Goal: Information Seeking & Learning: Learn about a topic

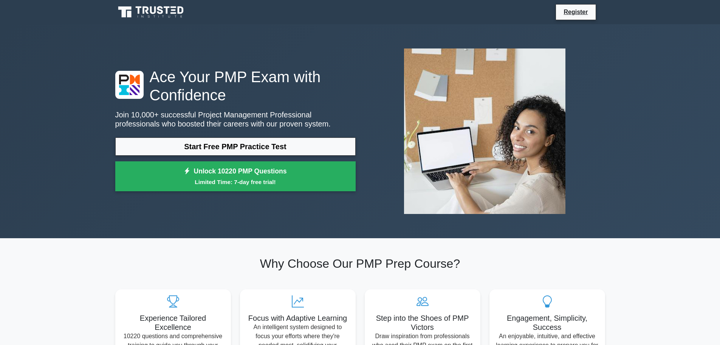
click at [18, 192] on div "Ace Your PMP Exam with Confidence Join 10,000+ successful Project Management Pr…" at bounding box center [360, 131] width 720 height 214
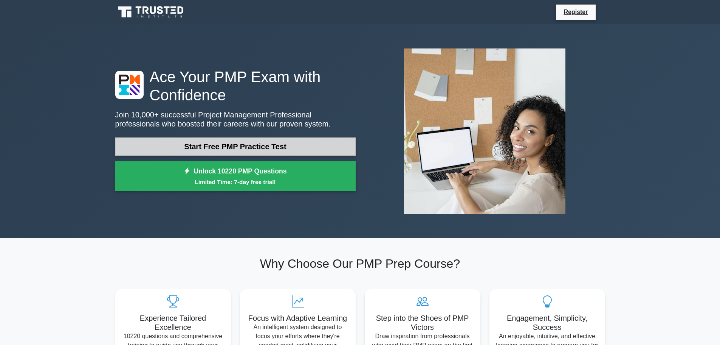
click at [292, 148] on link "Start Free PMP Practice Test" at bounding box center [235, 146] width 241 height 18
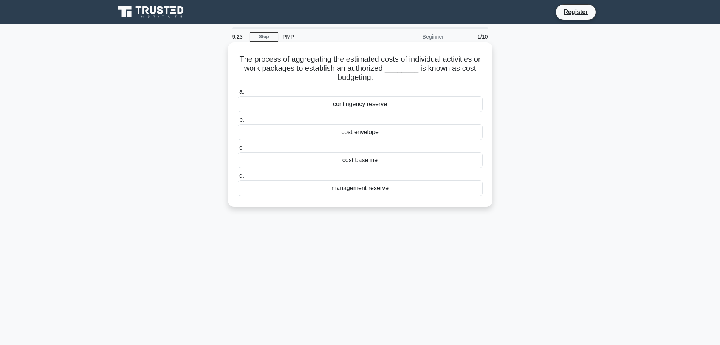
click at [380, 160] on div "cost baseline" at bounding box center [360, 160] width 245 height 16
click at [238, 150] on input "c. cost baseline" at bounding box center [238, 147] width 0 height 5
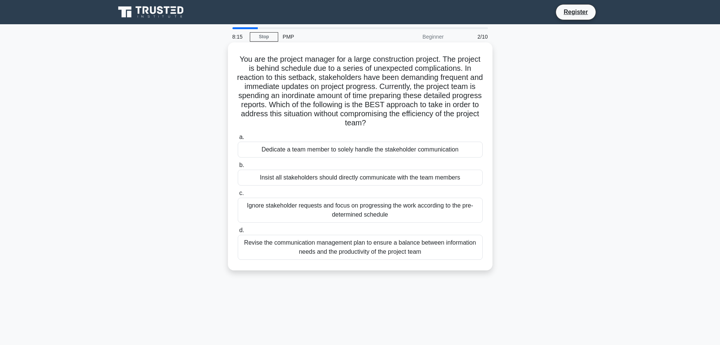
click at [394, 245] on div "Revise the communication management plan to ensure a balance between informatio…" at bounding box center [360, 246] width 245 height 25
click at [238, 233] on input "d. Revise the communication management plan to ensure a balance between informa…" at bounding box center [238, 230] width 0 height 5
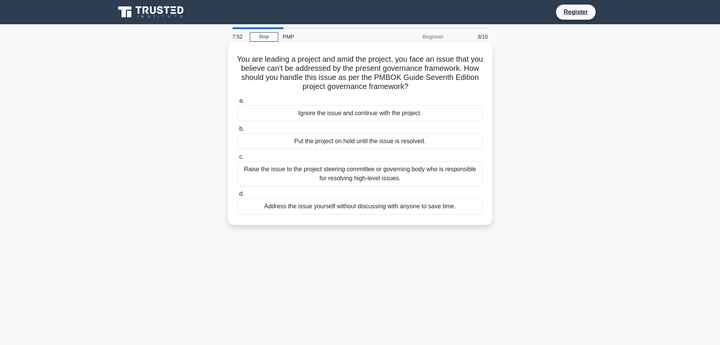
click at [267, 175] on div "Raise the issue to the project steering committee or governing body who is resp…" at bounding box center [360, 173] width 245 height 25
click at [238, 159] on input "c. Raise the issue to the project steering committee or governing body who is r…" at bounding box center [238, 156] width 0 height 5
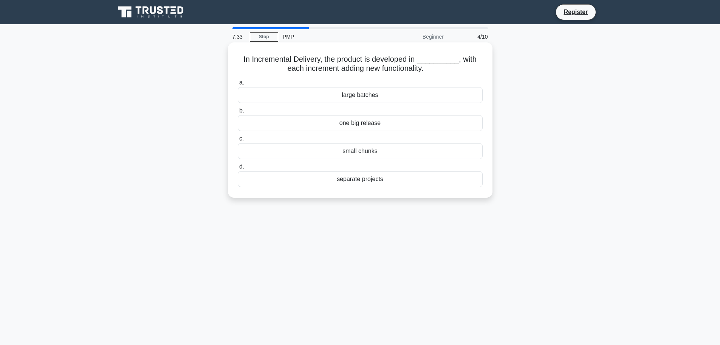
click at [383, 180] on div "separate projects" at bounding box center [360, 179] width 245 height 16
click at [238, 169] on input "d. separate projects" at bounding box center [238, 166] width 0 height 5
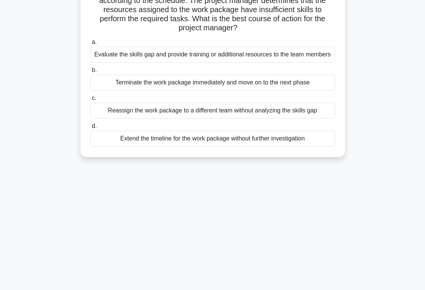
scroll to position [76, 0]
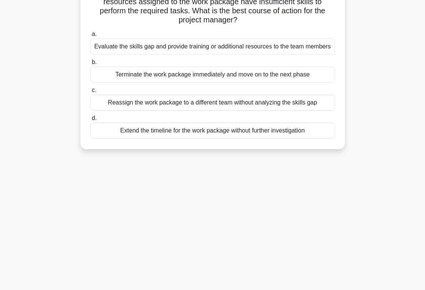
click at [135, 46] on div "Evaluate the skills gap and provide training or additional resources to the tea…" at bounding box center [212, 47] width 245 height 16
click at [90, 37] on input "a. Evaluate the skills gap and provide training or additional resources to the …" at bounding box center [90, 34] width 0 height 5
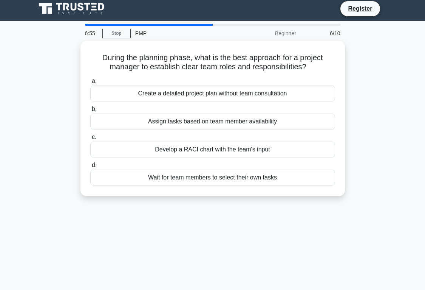
scroll to position [0, 0]
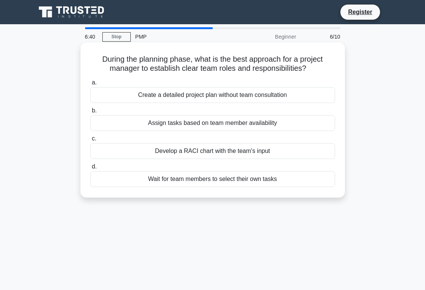
click at [188, 151] on div "Develop a RACI chart with the team's input" at bounding box center [212, 151] width 245 height 16
click at [90, 141] on input "c. Develop a RACI chart with the team's input" at bounding box center [90, 138] width 0 height 5
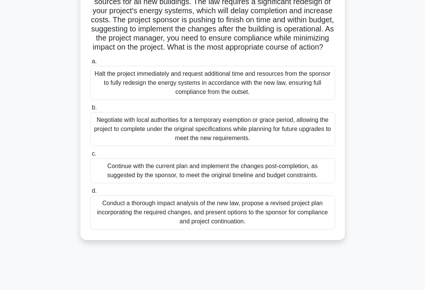
scroll to position [113, 0]
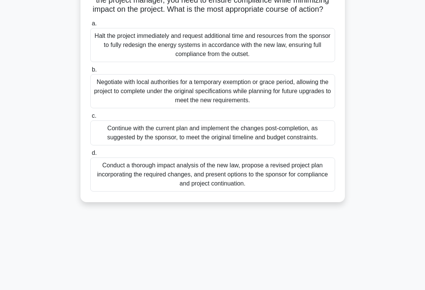
click at [266, 189] on div "Conduct a thorough impact analysis of the new law, propose a revised project pl…" at bounding box center [212, 174] width 245 height 34
click at [90, 155] on input "d. Conduct a thorough impact analysis of the new law, propose a revised project…" at bounding box center [90, 153] width 0 height 5
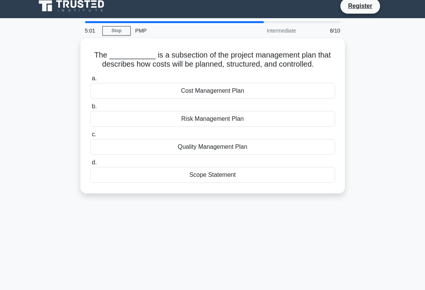
scroll to position [0, 0]
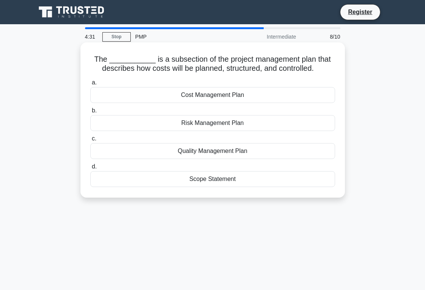
click at [214, 150] on div "Quality Management Plan" at bounding box center [212, 151] width 245 height 16
click at [90, 141] on input "c. Quality Management Plan" at bounding box center [90, 138] width 0 height 5
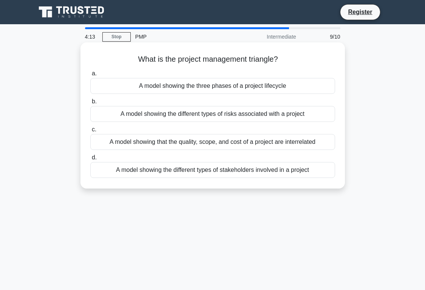
click at [214, 139] on div "A model showing that the quality, scope, and cost of a project are interrelated" at bounding box center [212, 142] width 245 height 16
click at [90, 132] on input "c. A model showing that the quality, scope, and cost of a project are interrela…" at bounding box center [90, 129] width 0 height 5
